Goal: Information Seeking & Learning: Learn about a topic

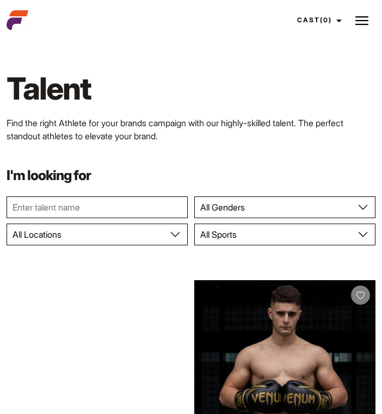
click at [202, 210] on select "All Genders Female Male" at bounding box center [284, 207] width 181 height 22
select select "104"
click at [194, 196] on select "All Genders Female Male" at bounding box center [284, 207] width 181 height 22
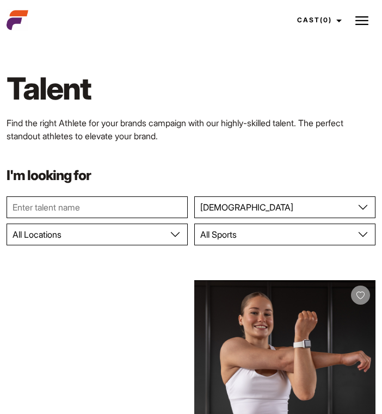
click at [136, 208] on input "text" at bounding box center [97, 207] width 181 height 22
type input "liora"
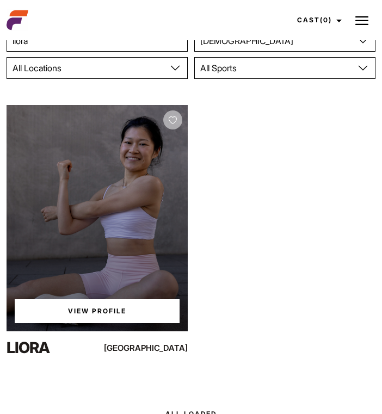
scroll to position [170, 0]
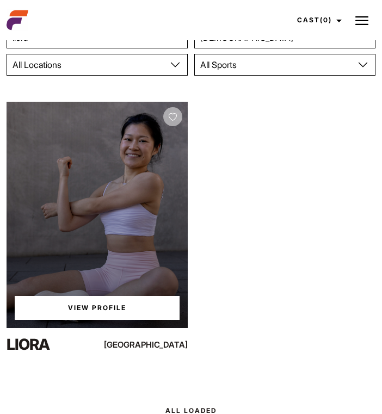
click at [101, 253] on div "View Profile" at bounding box center [97, 215] width 181 height 226
click at [91, 304] on link "View Profile" at bounding box center [97, 308] width 165 height 24
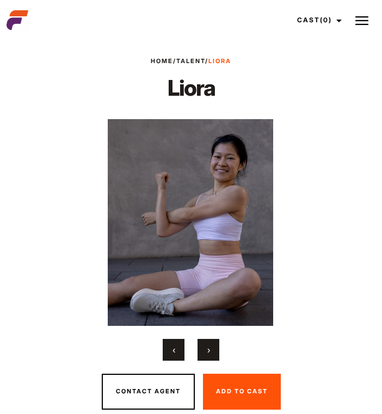
click at [210, 362] on div "Home / Talent / [PERSON_NAME] [PERSON_NAME] ‹ ›" at bounding box center [191, 227] width 382 height 366
click at [210, 351] on button "›" at bounding box center [209, 350] width 22 height 22
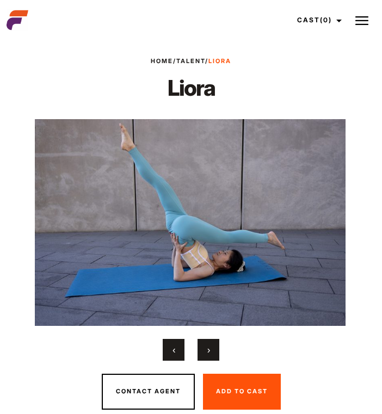
click at [210, 351] on button "›" at bounding box center [209, 350] width 22 height 22
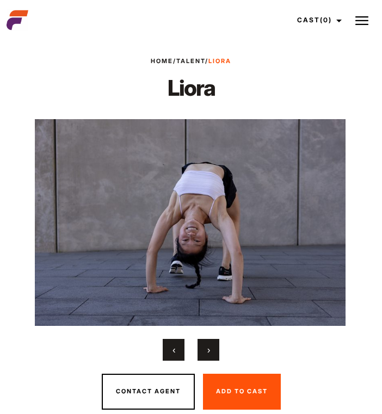
click at [210, 351] on button "›" at bounding box center [209, 350] width 22 height 22
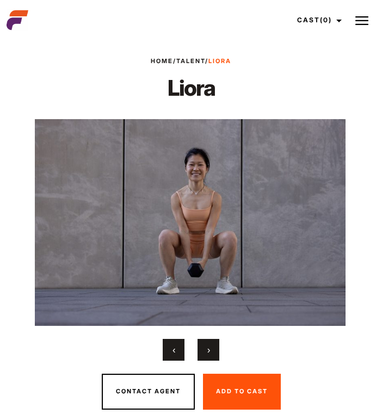
click at [210, 351] on button "›" at bounding box center [209, 350] width 22 height 22
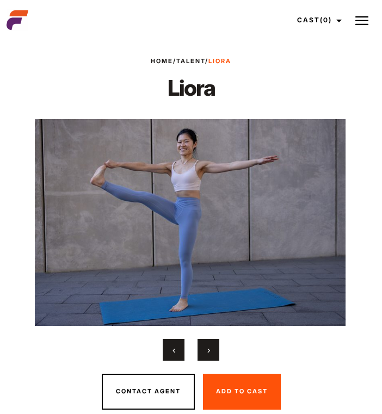
click at [210, 351] on button "›" at bounding box center [209, 350] width 22 height 22
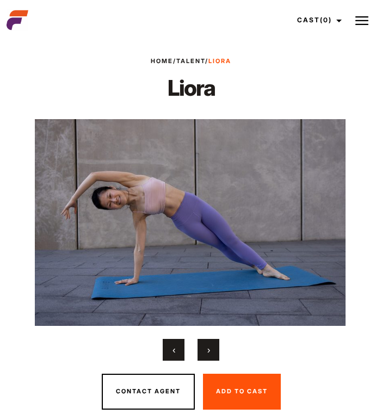
click at [210, 351] on button "›" at bounding box center [209, 350] width 22 height 22
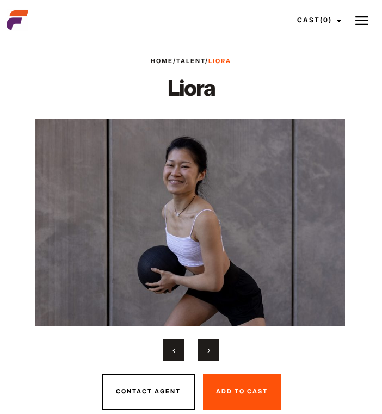
click at [210, 351] on button "›" at bounding box center [209, 350] width 22 height 22
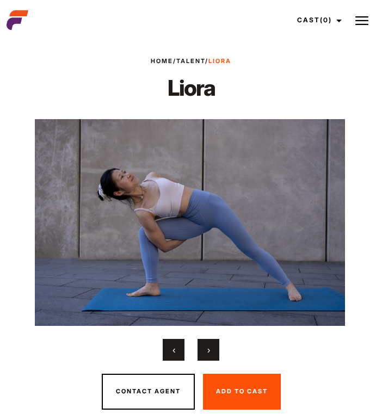
click at [210, 351] on button "›" at bounding box center [209, 350] width 22 height 22
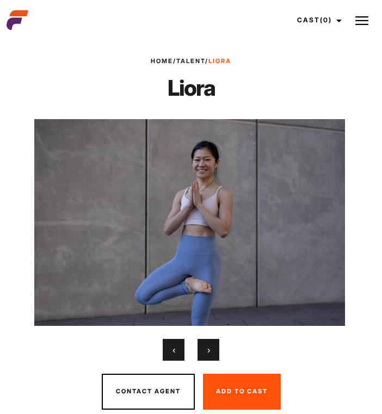
click at [210, 351] on button "›" at bounding box center [209, 350] width 22 height 22
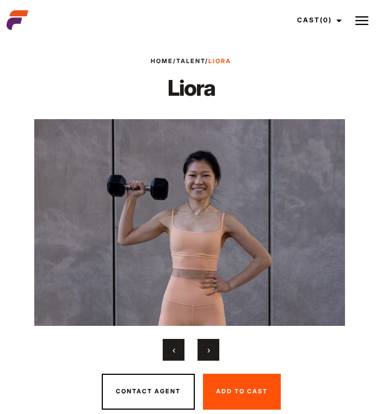
click at [210, 351] on button "›" at bounding box center [209, 350] width 22 height 22
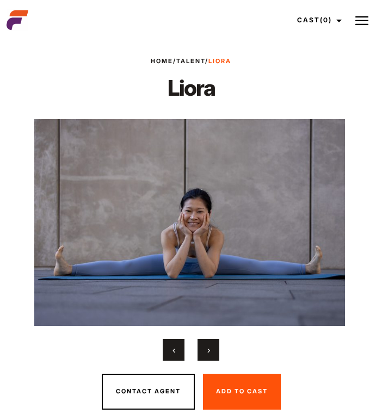
click at [210, 351] on button "›" at bounding box center [209, 350] width 22 height 22
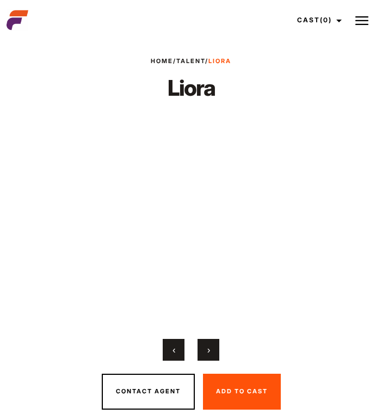
click at [210, 351] on button "›" at bounding box center [209, 350] width 22 height 22
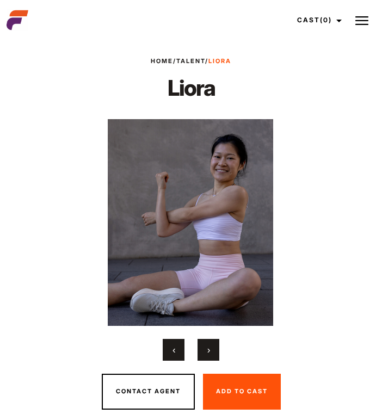
click at [210, 351] on button "›" at bounding box center [209, 350] width 22 height 22
